Goal: Information Seeking & Learning: Learn about a topic

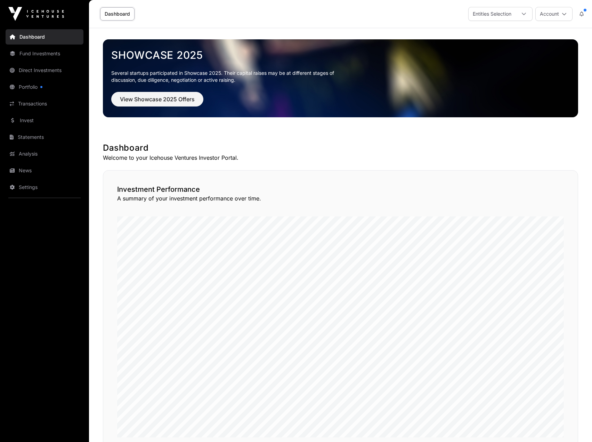
click at [37, 56] on link "Fund Investments" at bounding box center [45, 53] width 78 height 15
click at [502, 17] on div "Entities Selection" at bounding box center [492, 13] width 47 height 13
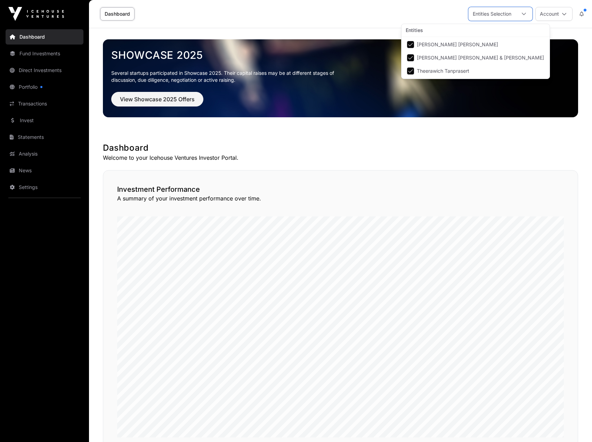
scroll to position [7, 5]
click at [502, 17] on div "Entities Selection" at bounding box center [492, 13] width 47 height 13
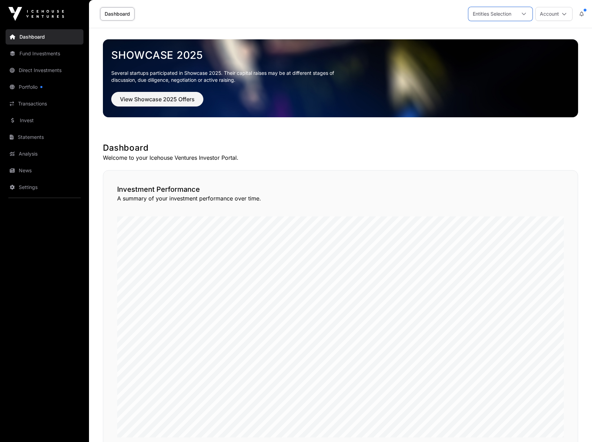
click at [543, 14] on button "Account" at bounding box center [554, 14] width 37 height 14
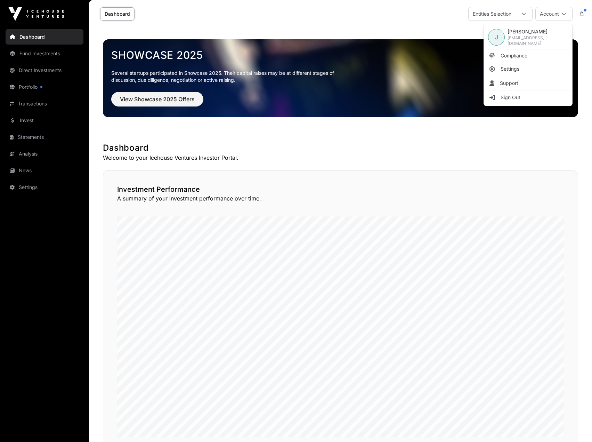
click at [543, 14] on button "Account" at bounding box center [554, 14] width 37 height 14
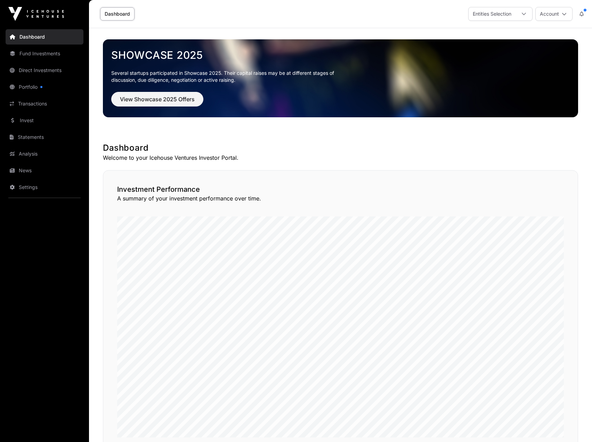
click at [37, 54] on link "Fund Investments" at bounding box center [45, 53] width 78 height 15
click at [33, 54] on link "Fund Investments" at bounding box center [45, 53] width 78 height 15
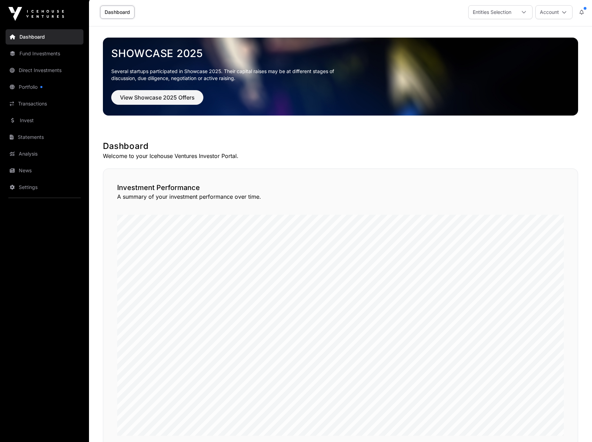
scroll to position [0, 0]
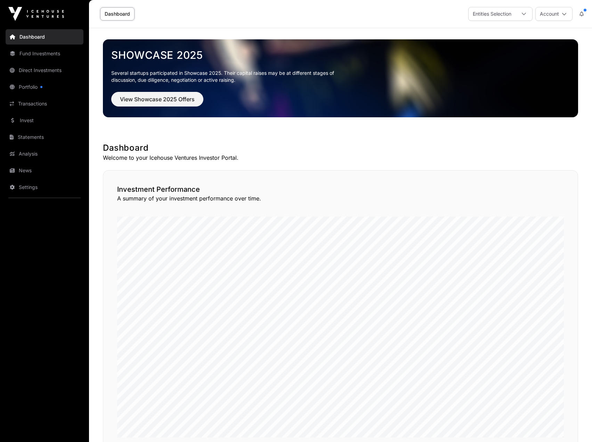
click at [40, 73] on link "Direct Investments" at bounding box center [45, 70] width 78 height 15
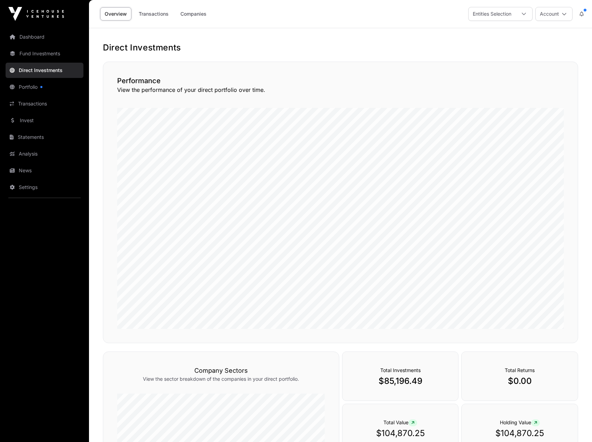
click at [48, 48] on link "Fund Investments" at bounding box center [45, 53] width 78 height 15
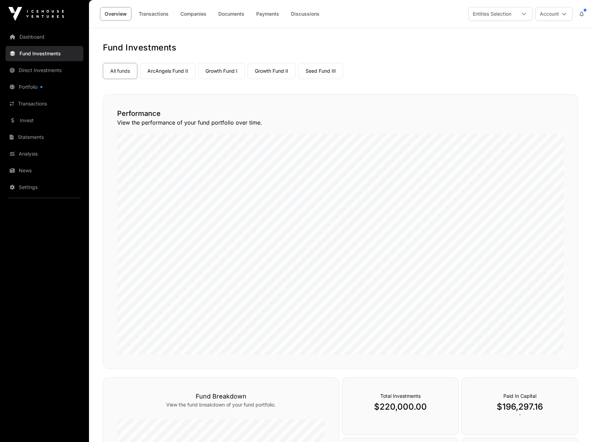
click at [241, 72] on link "Growth Fund I" at bounding box center [221, 71] width 47 height 16
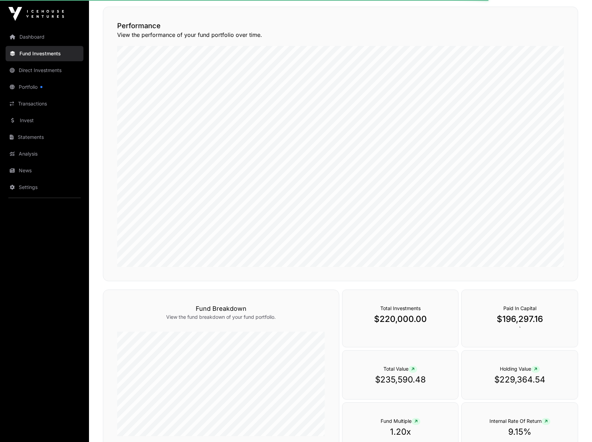
scroll to position [104, 0]
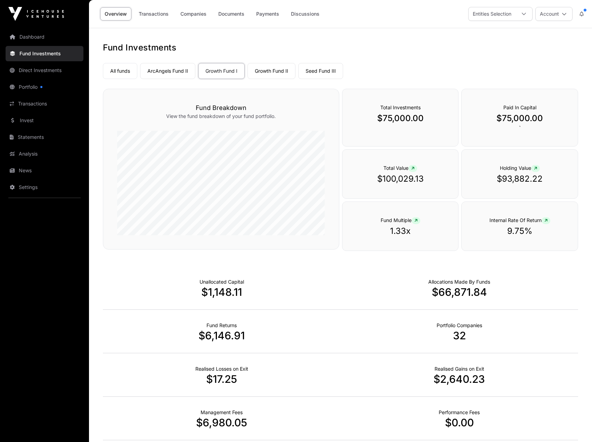
click at [317, 72] on link "Seed Fund III" at bounding box center [320, 71] width 45 height 16
click at [159, 78] on link "ArcAngels Fund II" at bounding box center [167, 71] width 55 height 16
click at [250, 69] on link "Growth Fund II" at bounding box center [272, 71] width 48 height 16
